Goal: Find specific page/section: Find specific page/section

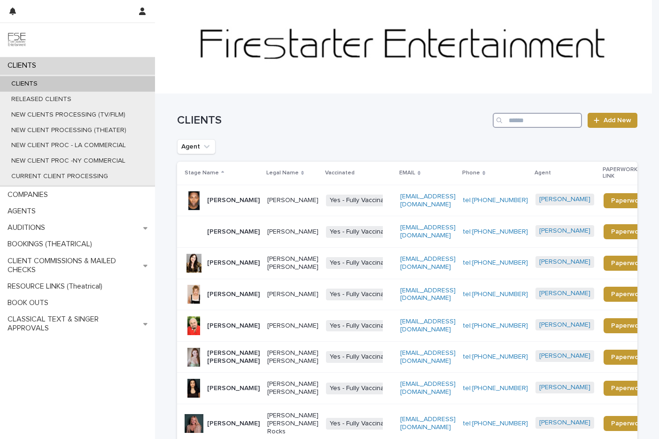
click at [526, 122] on input "Search" at bounding box center [537, 120] width 89 height 15
type input "**********"
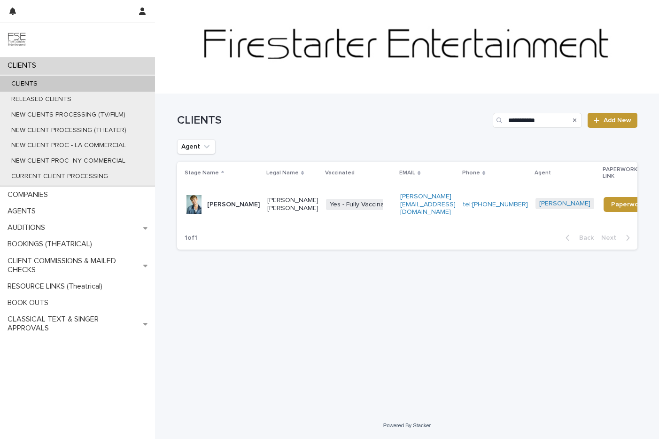
click at [237, 201] on p "[PERSON_NAME]" at bounding box center [233, 205] width 53 height 8
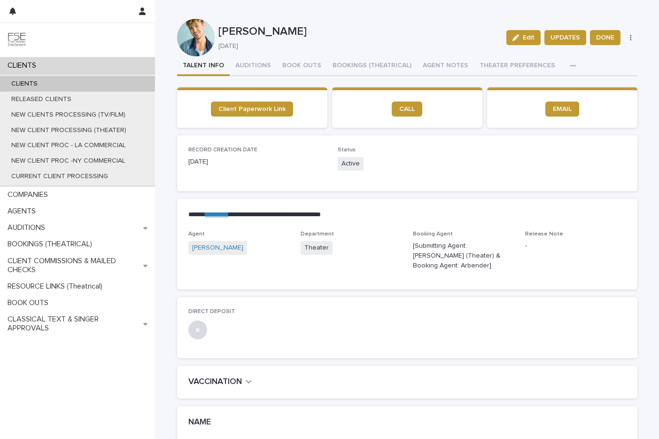
scroll to position [2, 0]
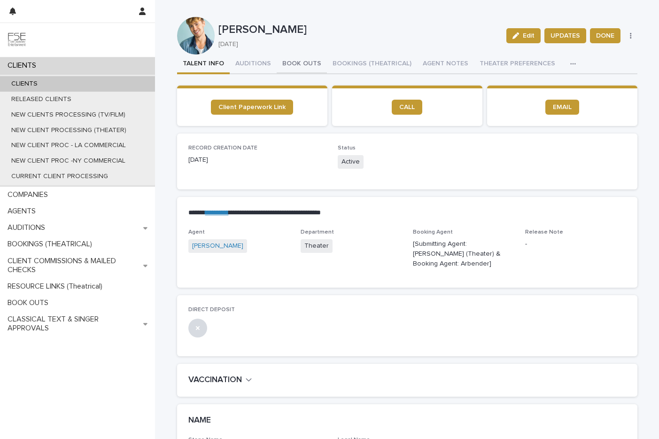
click at [288, 62] on button "BOOK OUTS" at bounding box center [302, 64] width 50 height 20
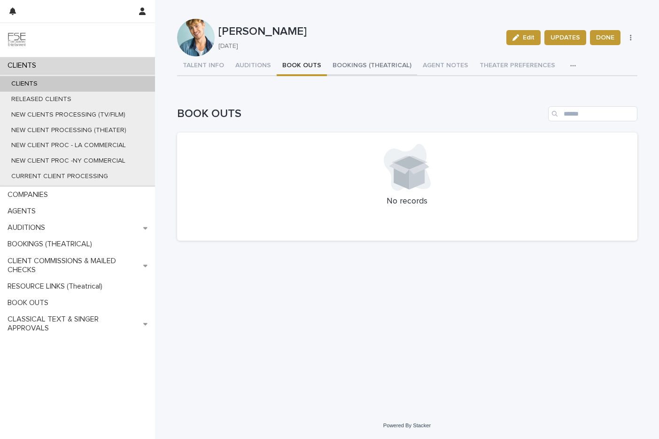
click at [366, 69] on button "BOOKINGS (THEATRICAL)" at bounding box center [372, 66] width 90 height 20
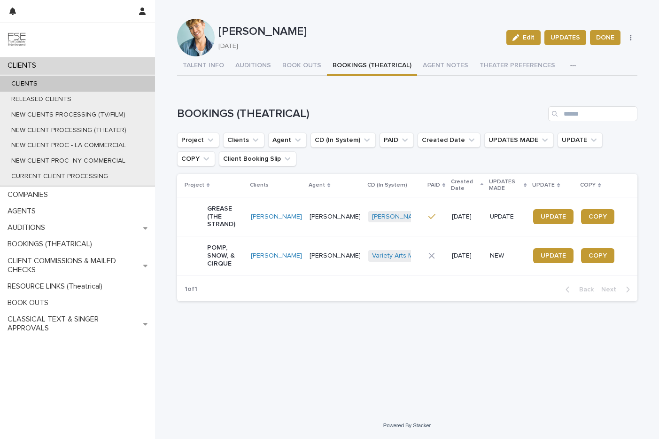
click at [233, 242] on div "POMP, SNOW, & CIRQUE" at bounding box center [225, 254] width 37 height 25
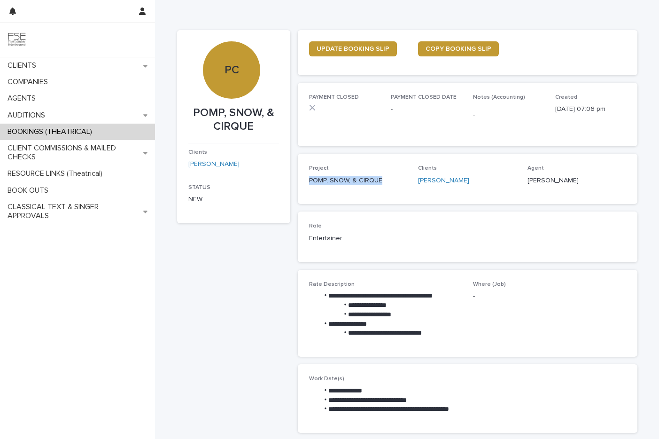
drag, startPoint x: 388, startPoint y: 186, endPoint x: 303, endPoint y: 180, distance: 85.2
click at [303, 180] on div "Project POMP, SNOW, & CIRQUE Clients [PERSON_NAME] Agent [PERSON_NAME]" at bounding box center [468, 179] width 340 height 50
copy p "POMP, SNOW, & CIRQUE"
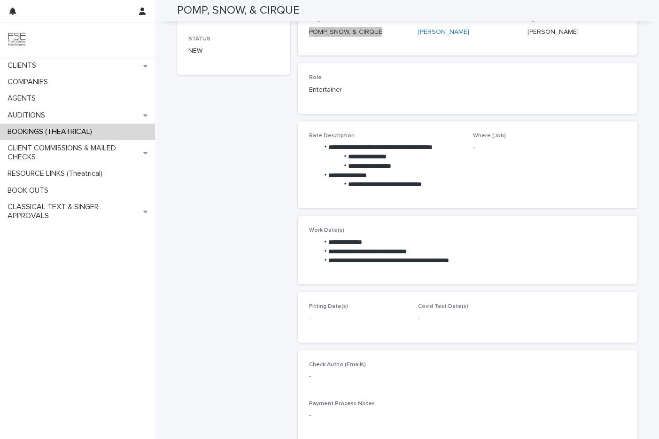
scroll to position [194, 0]
